Goal: Task Accomplishment & Management: Use online tool/utility

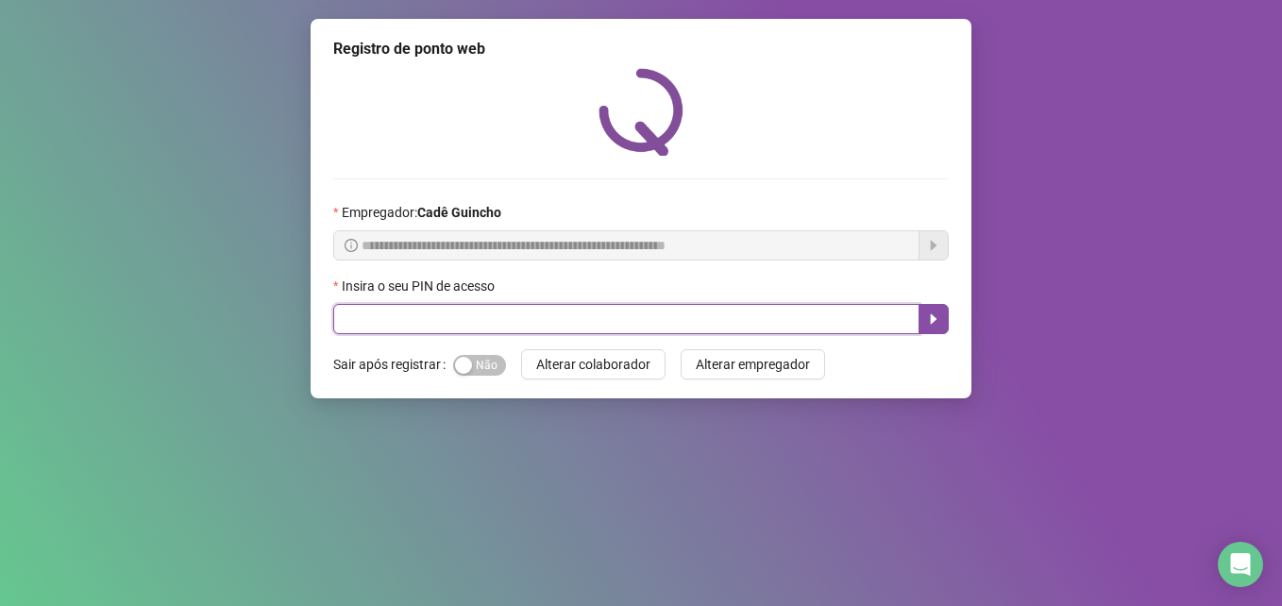
click at [513, 322] on input "text" at bounding box center [626, 319] width 586 height 30
type input "*****"
click at [930, 313] on icon "caret-right" at bounding box center [933, 319] width 15 height 15
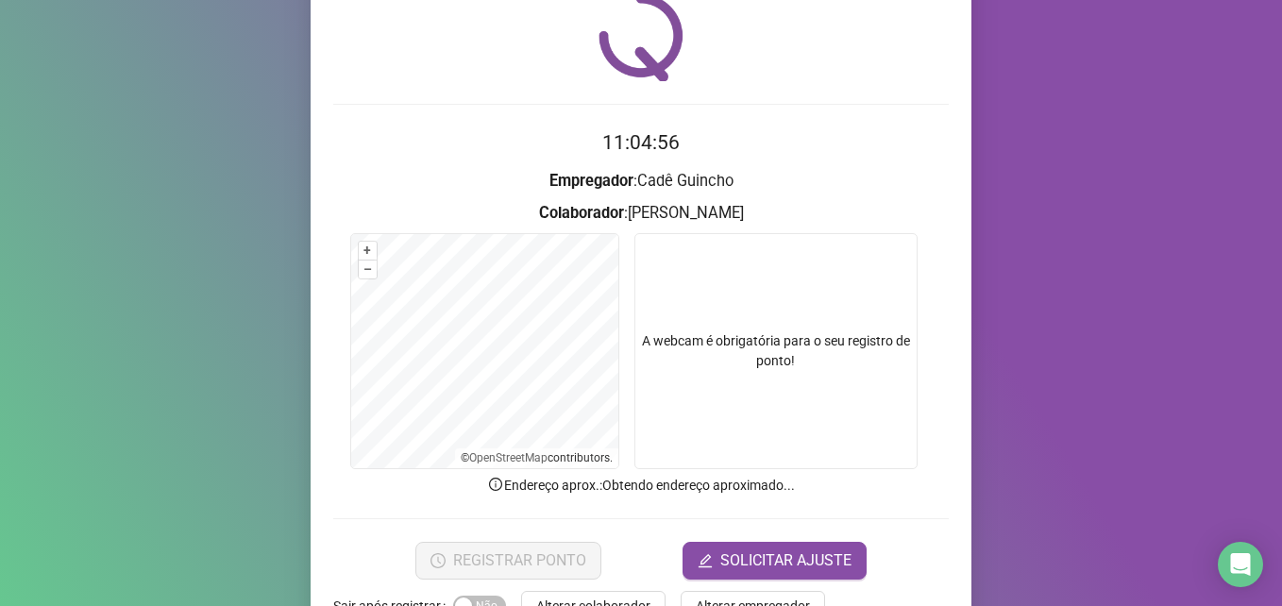
scroll to position [131, 0]
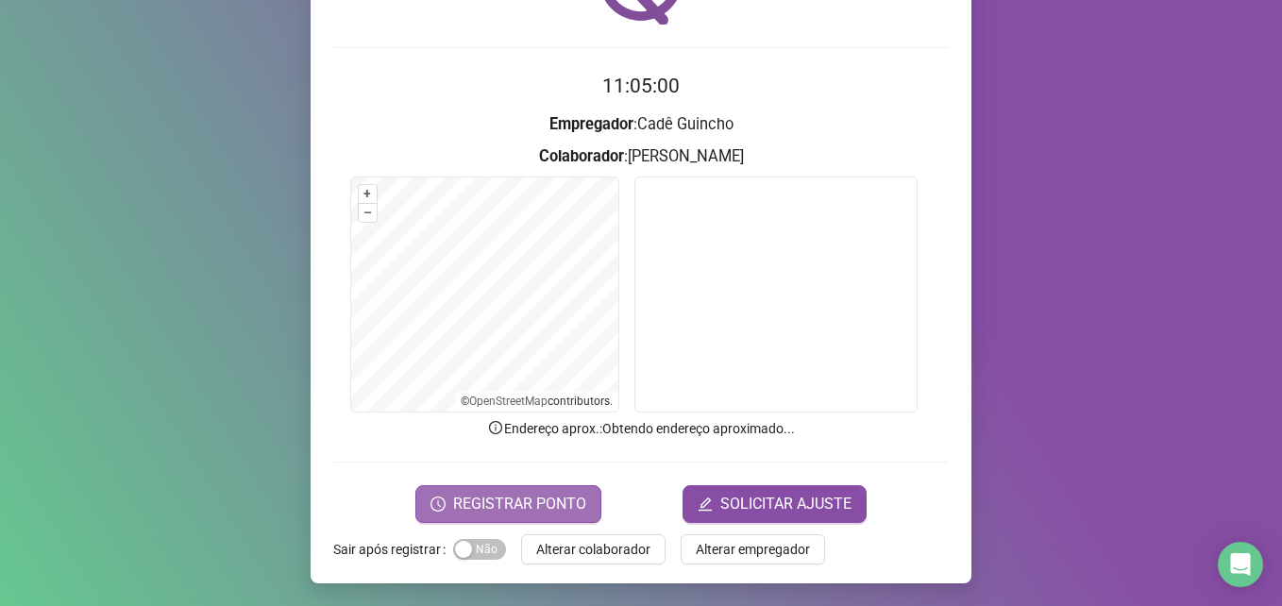
click at [502, 490] on button "REGISTRAR PONTO" at bounding box center [508, 504] width 186 height 38
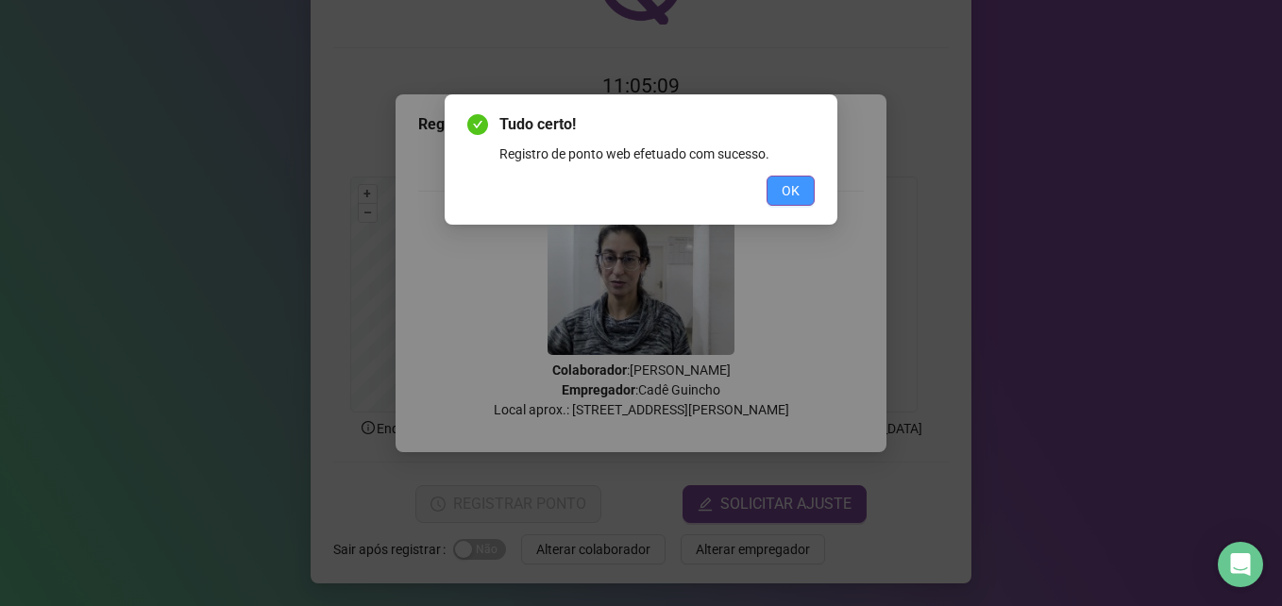
click at [795, 181] on span "OK" at bounding box center [791, 190] width 18 height 21
